Goal: Task Accomplishment & Management: Manage account settings

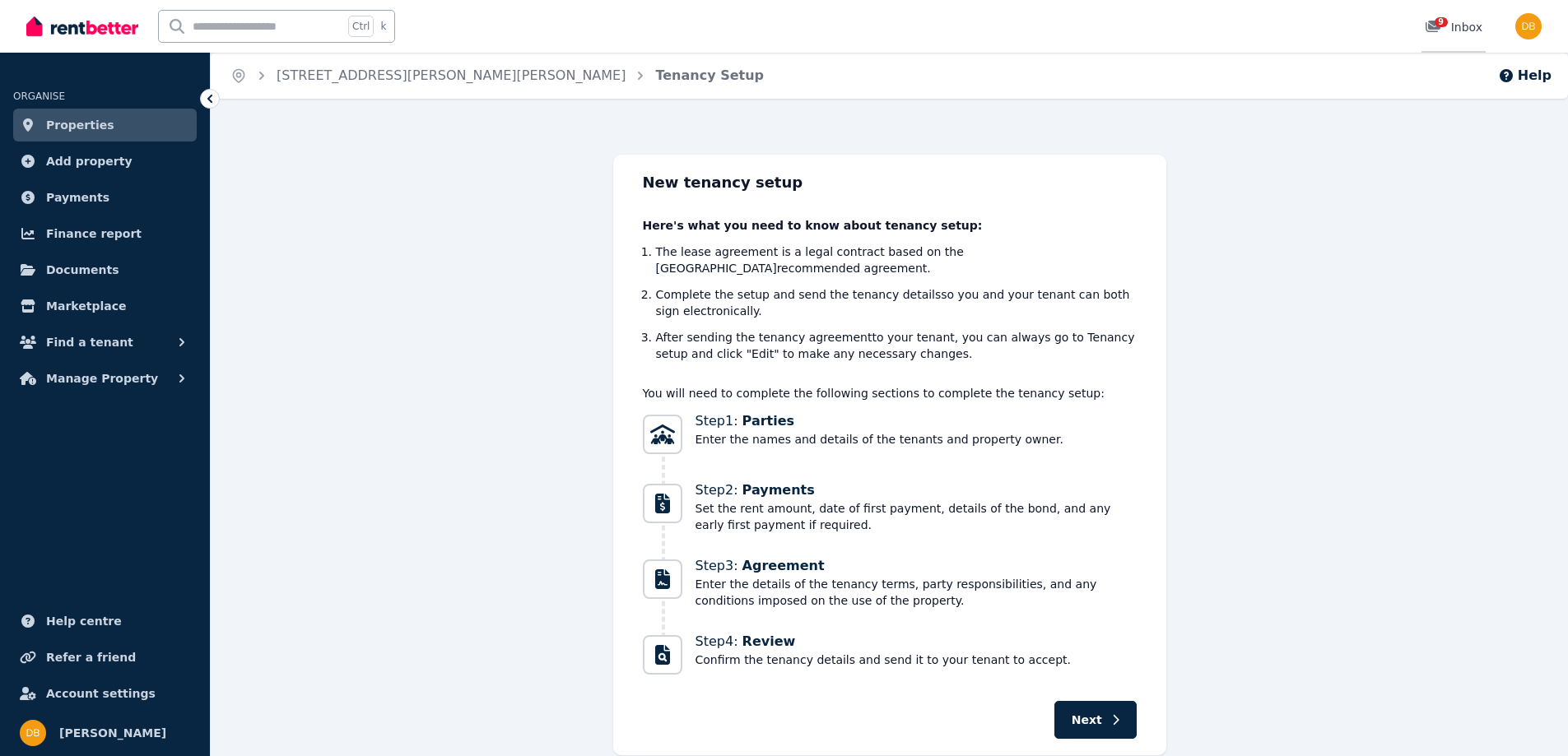
click at [1451, 31] on div "9" at bounding box center [1439, 27] width 27 height 17
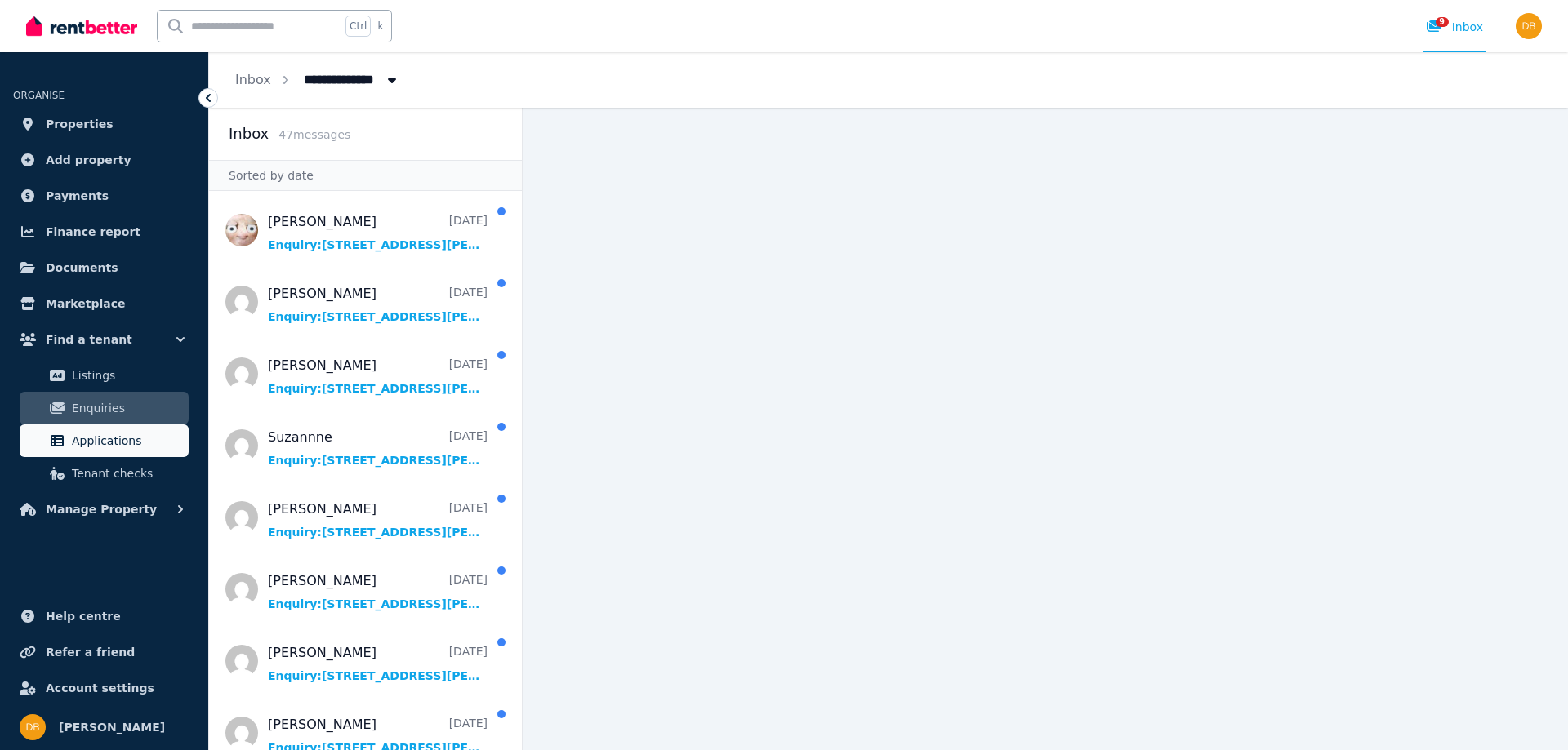
click at [116, 438] on span "Applications" at bounding box center [127, 441] width 110 height 20
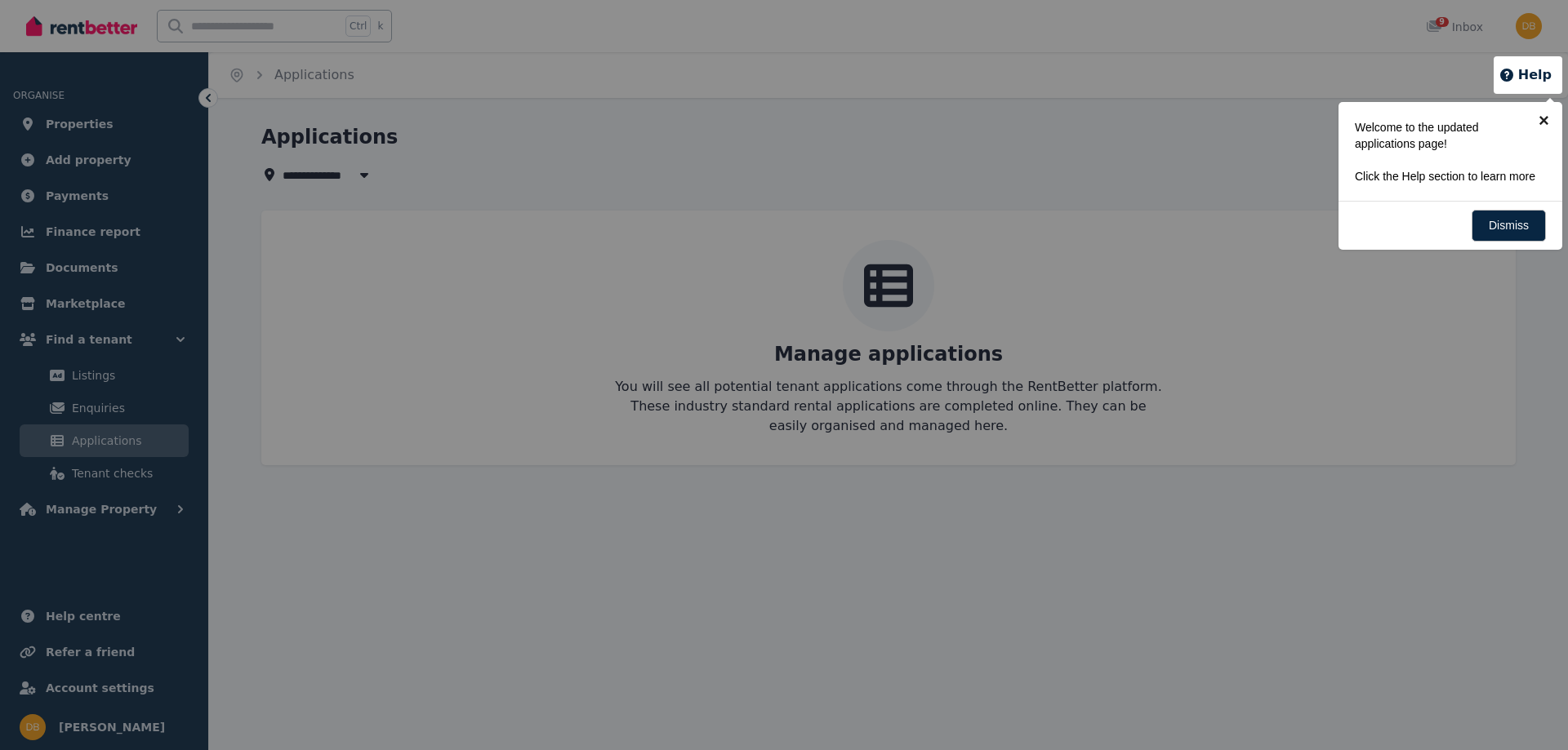
click at [1544, 122] on link "×" at bounding box center [1543, 120] width 37 height 37
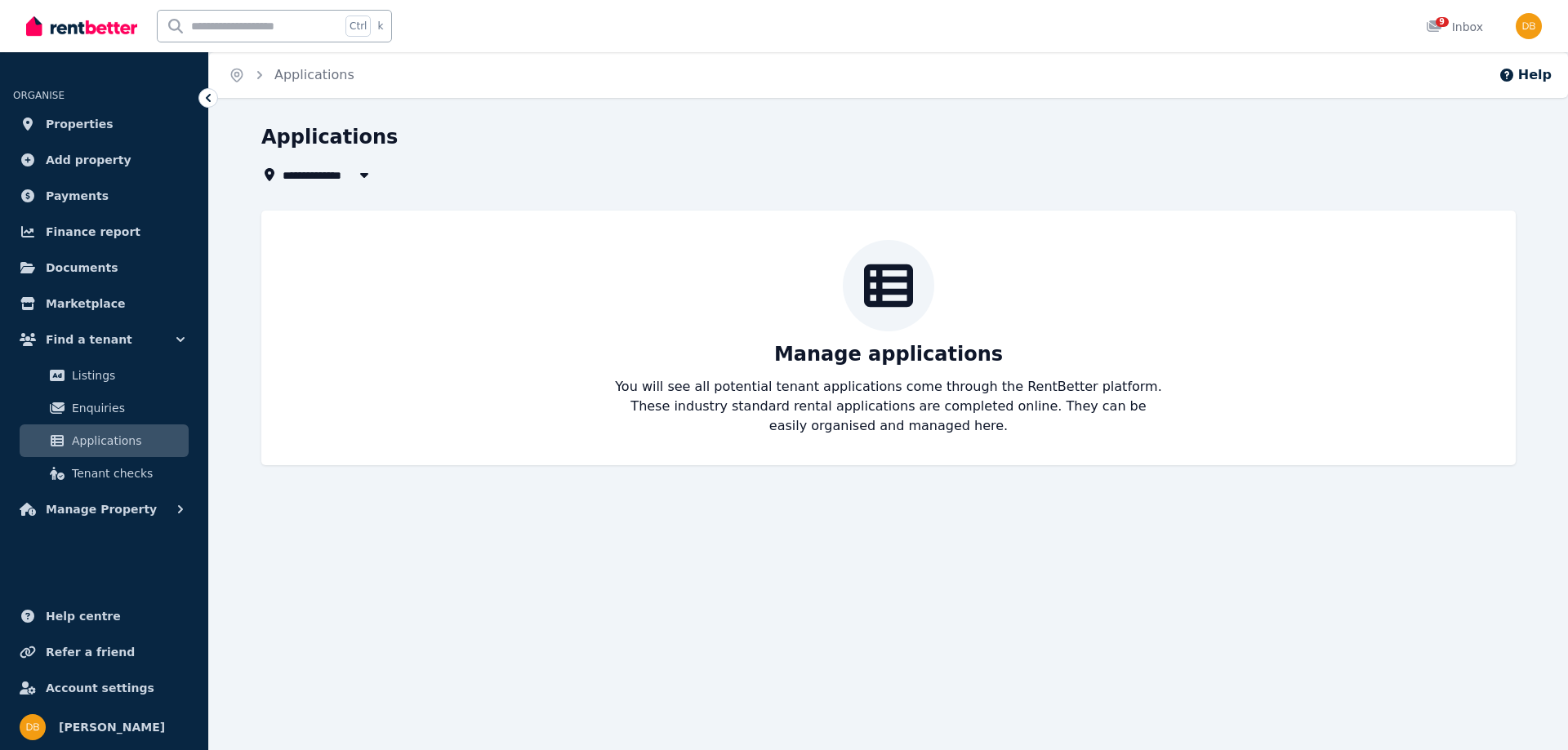
click at [357, 171] on icon "button" at bounding box center [364, 175] width 16 height 13
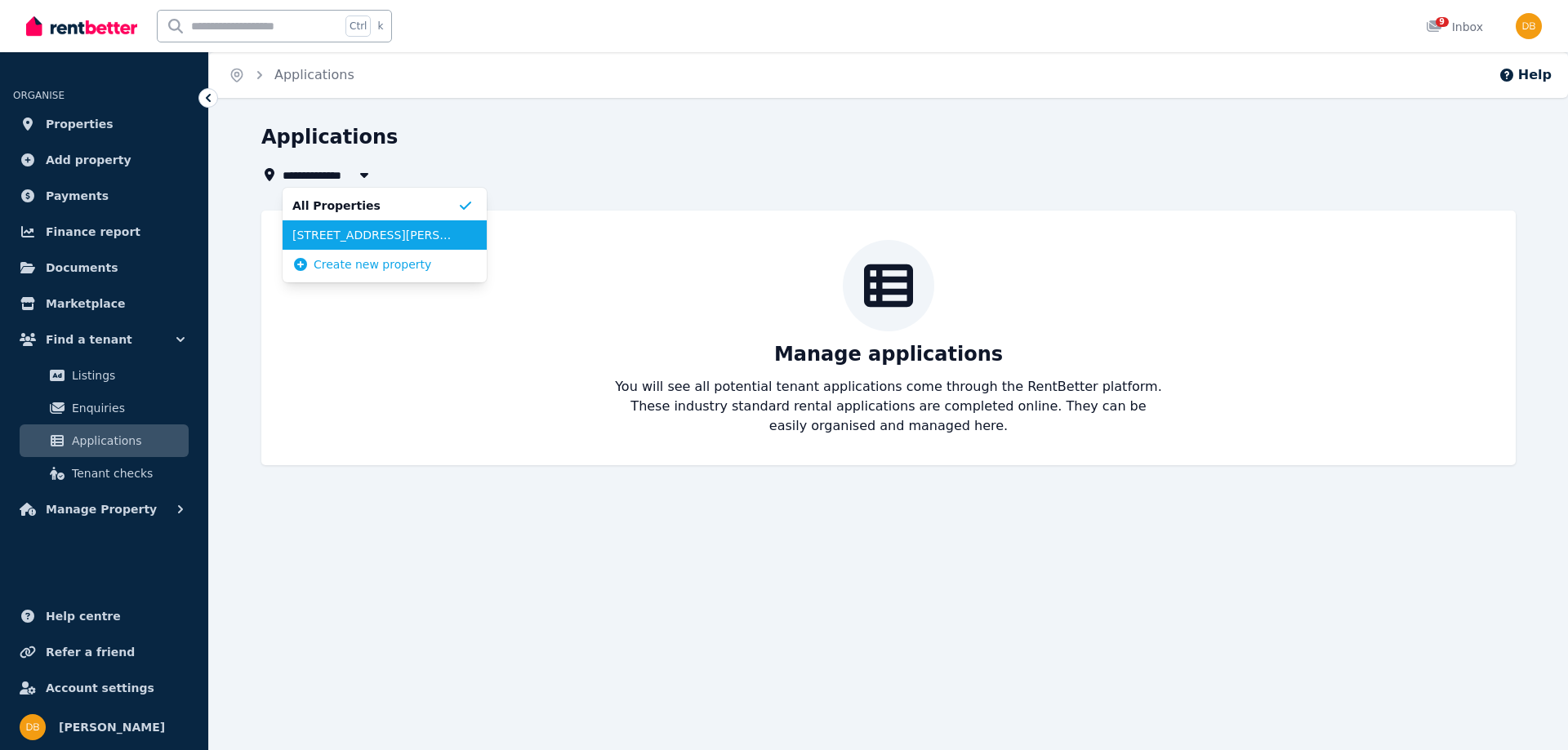
click at [378, 233] on span "[STREET_ADDRESS][PERSON_NAME][PERSON_NAME]" at bounding box center [375, 235] width 165 height 16
type input "**********"
